Goal: Browse casually: Explore the website without a specific task or goal

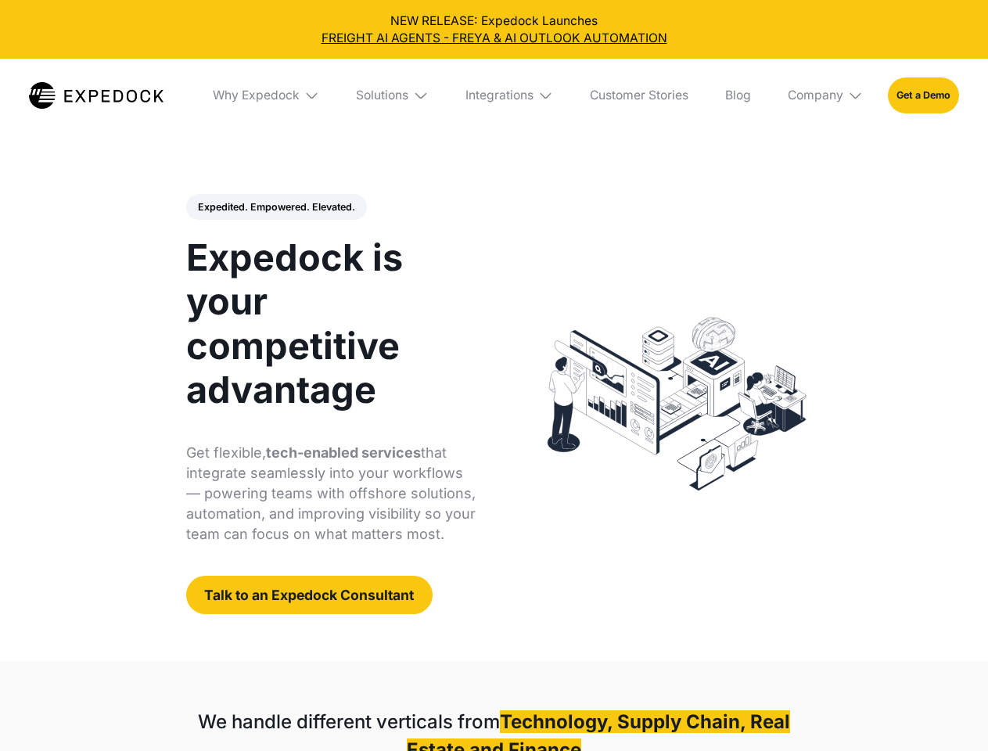
select select
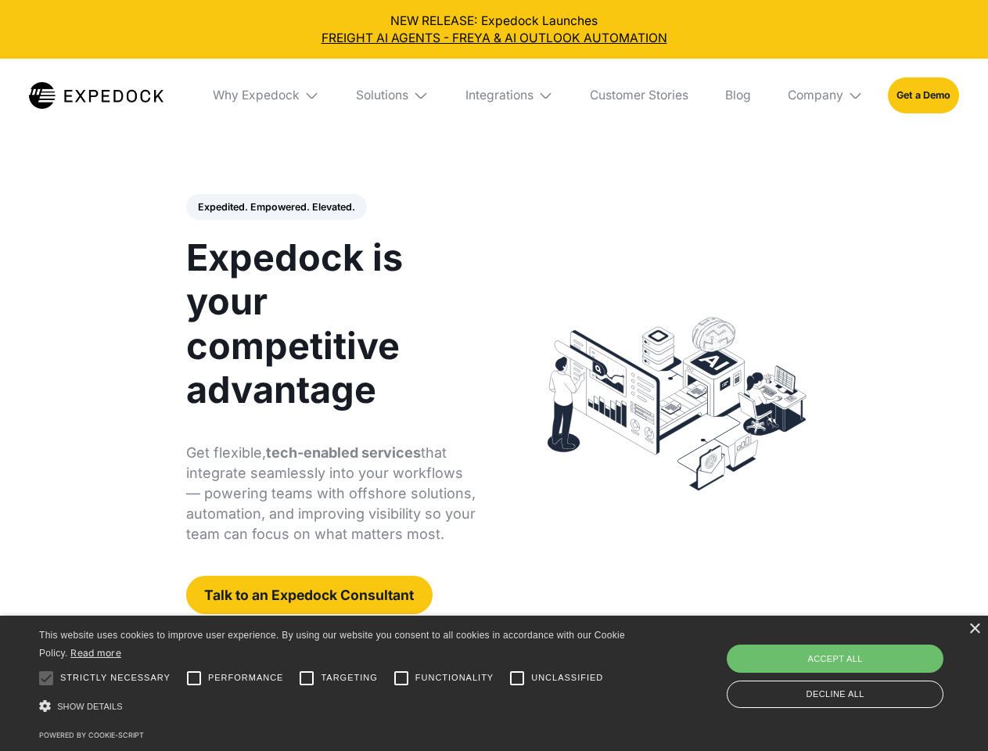
click at [494, 95] on div "Integrations" at bounding box center [499, 96] width 68 height 16
click at [267, 95] on div "Why Expedock" at bounding box center [242, 96] width 87 height 16
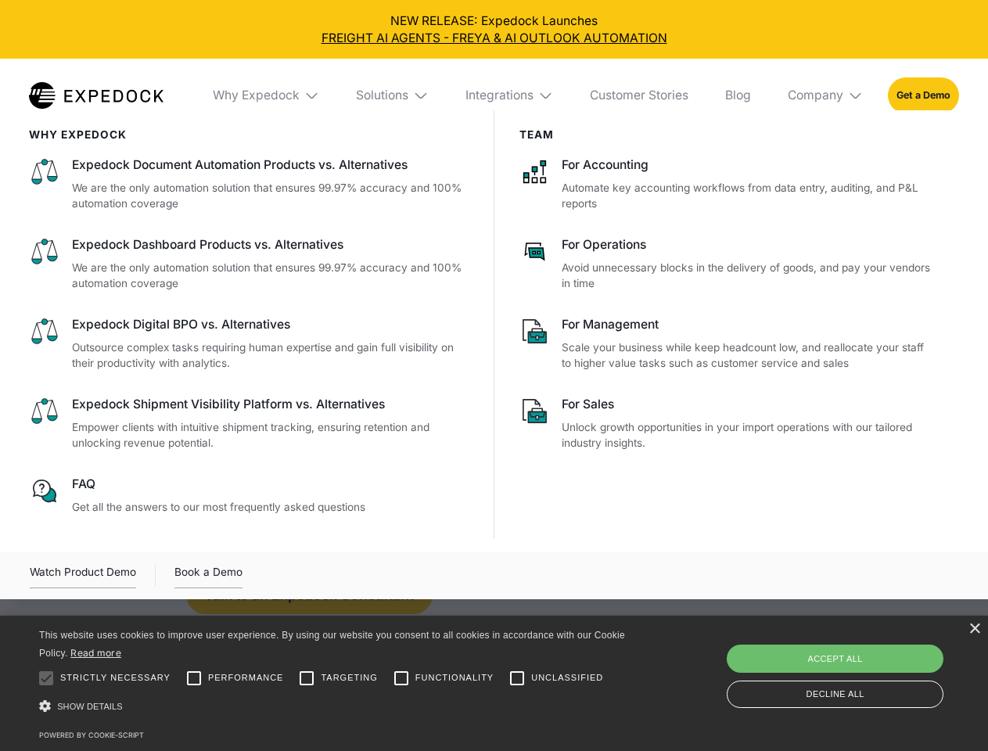
click at [393, 95] on div "Solutions" at bounding box center [382, 96] width 52 height 16
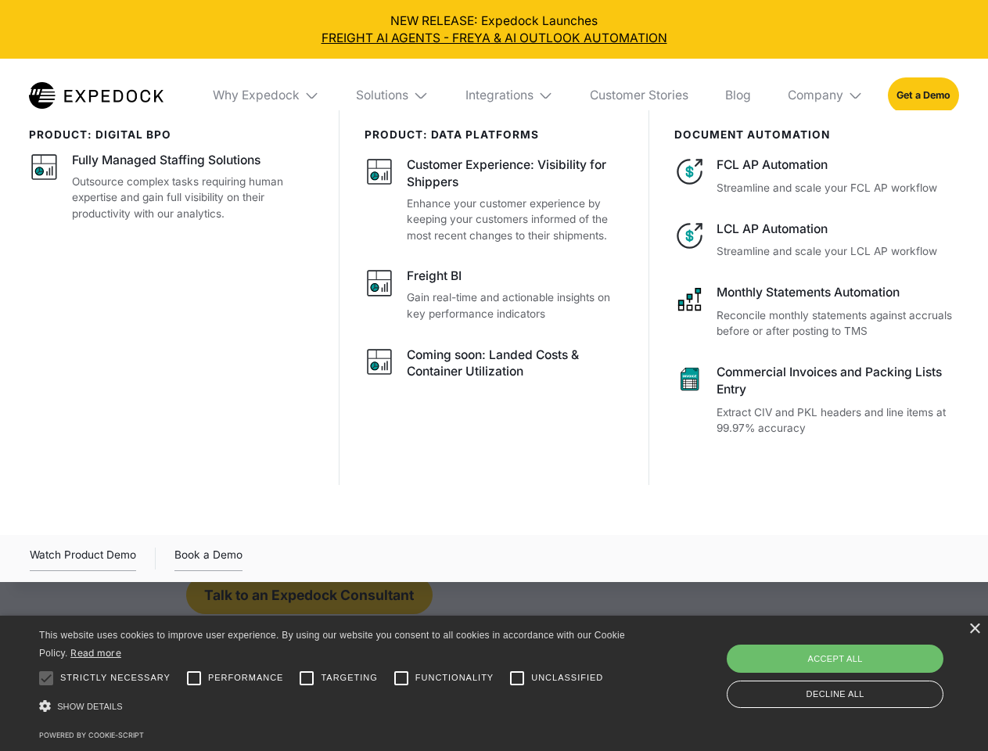
click at [510, 95] on div "Integrations" at bounding box center [499, 96] width 68 height 16
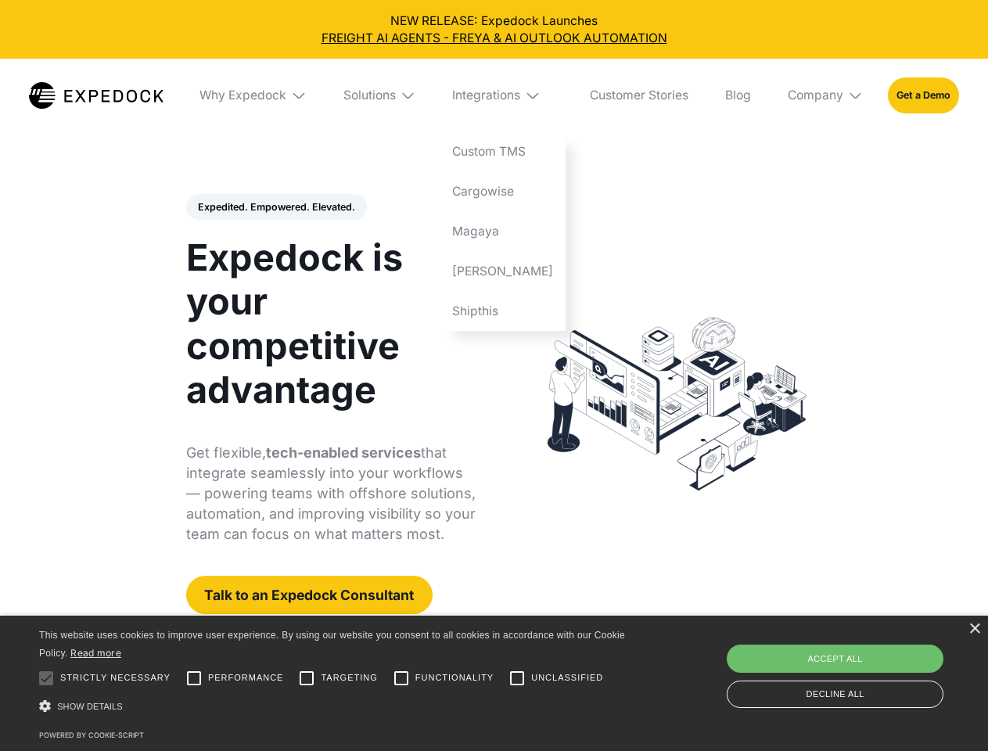
click at [826, 95] on div "Company" at bounding box center [816, 96] width 56 height 16
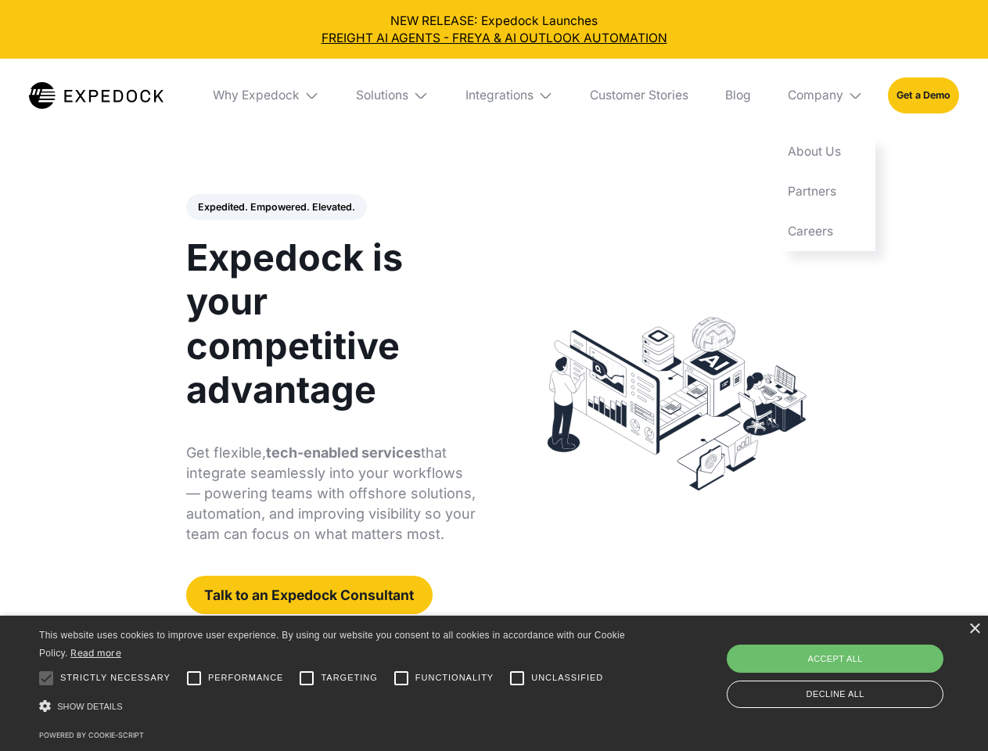
click at [275, 207] on div "Expedited. Empowered. Elevated. Automate Freight Document Extraction at 99.97% …" at bounding box center [331, 404] width 290 height 421
click at [974, 629] on div "×" at bounding box center [974, 629] width 12 height 12
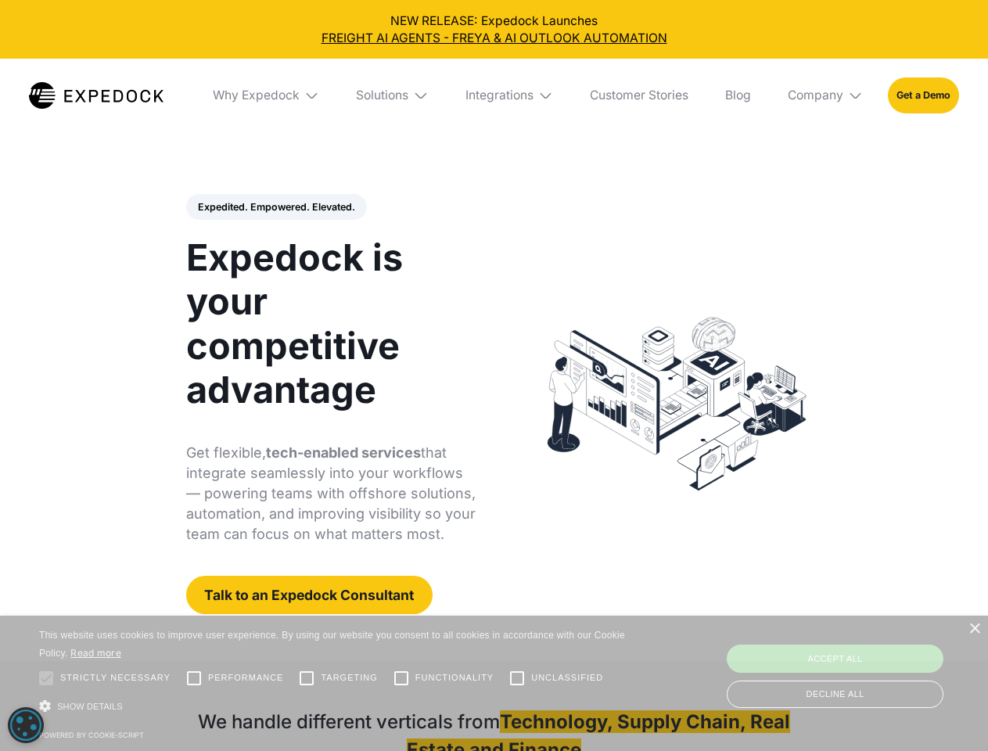
click at [46, 678] on div at bounding box center [46, 678] width 31 height 31
